Goal: Task Accomplishment & Management: Manage account settings

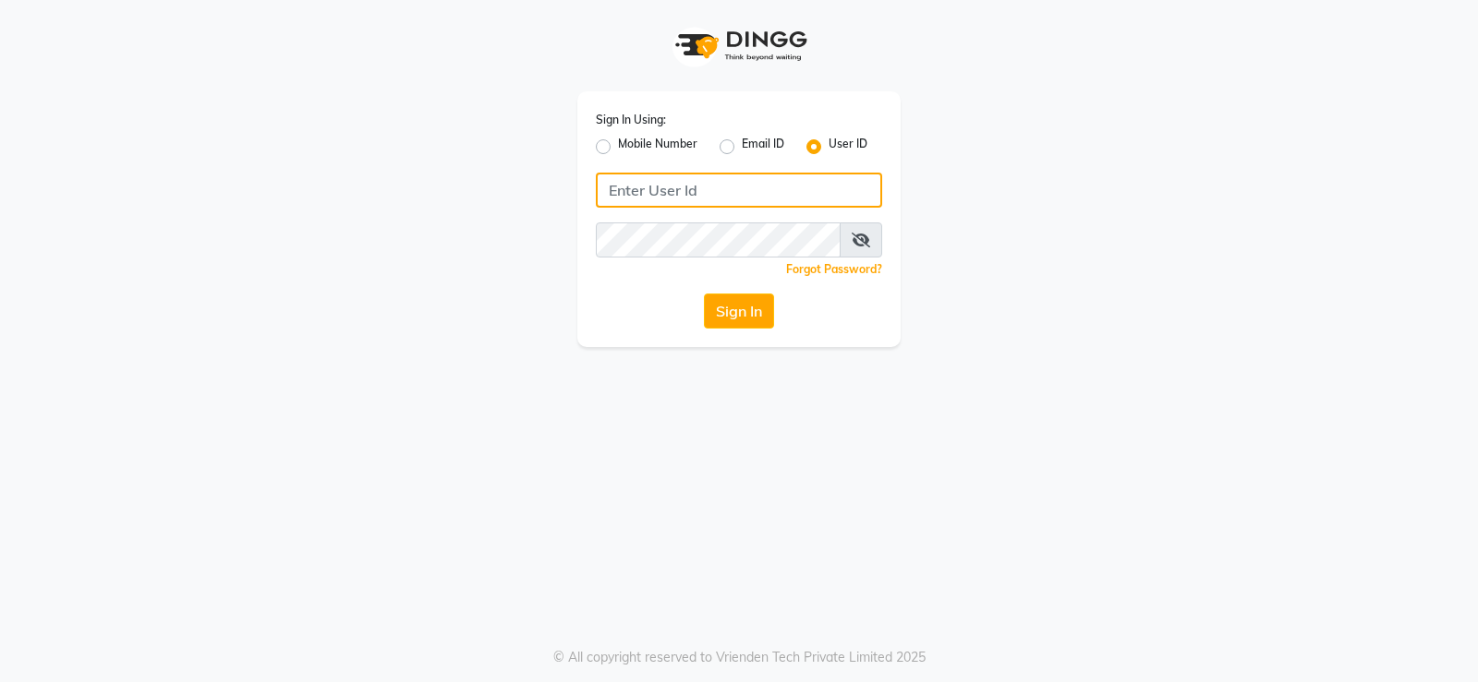
click at [721, 192] on input "Username" at bounding box center [739, 190] width 286 height 35
click at [771, 195] on input "luckyst" at bounding box center [739, 190] width 286 height 35
type input "luckystylish"
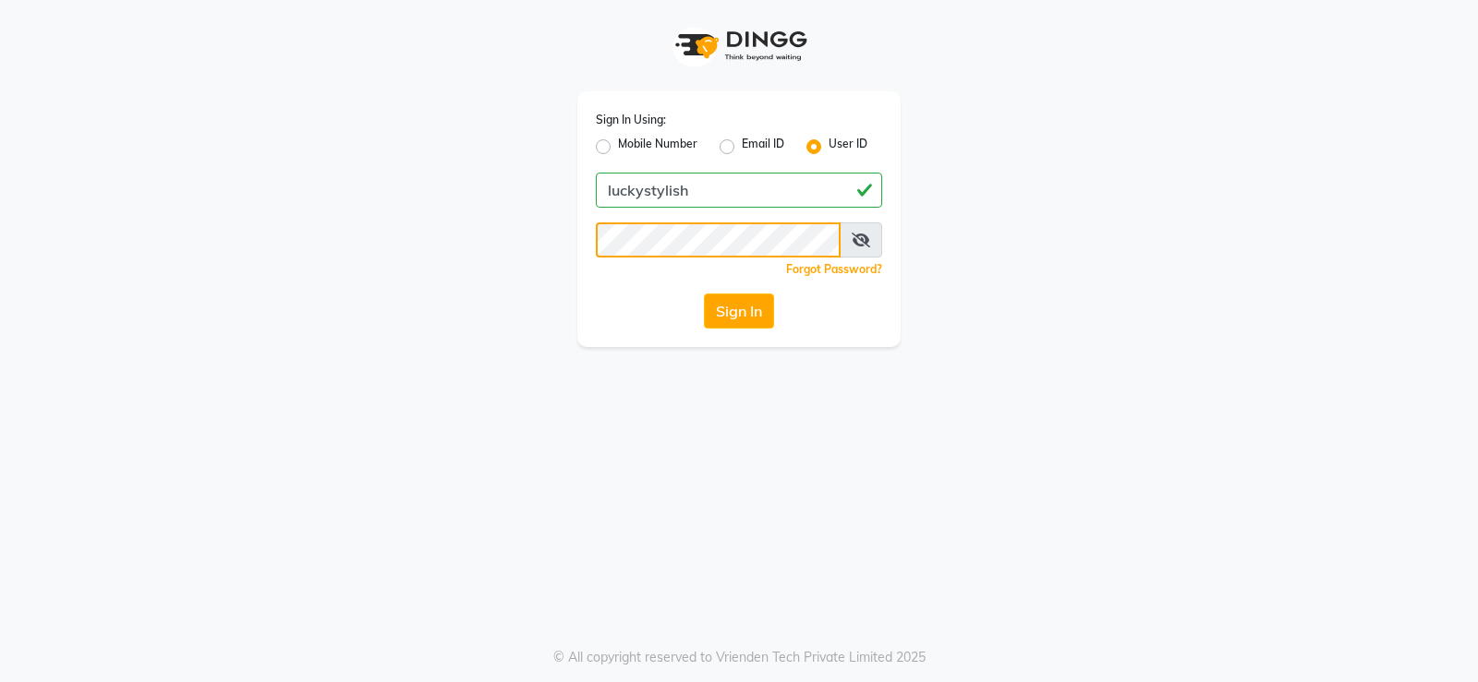
click at [704, 294] on button "Sign In" at bounding box center [739, 311] width 70 height 35
